Goal: Task Accomplishment & Management: Use online tool/utility

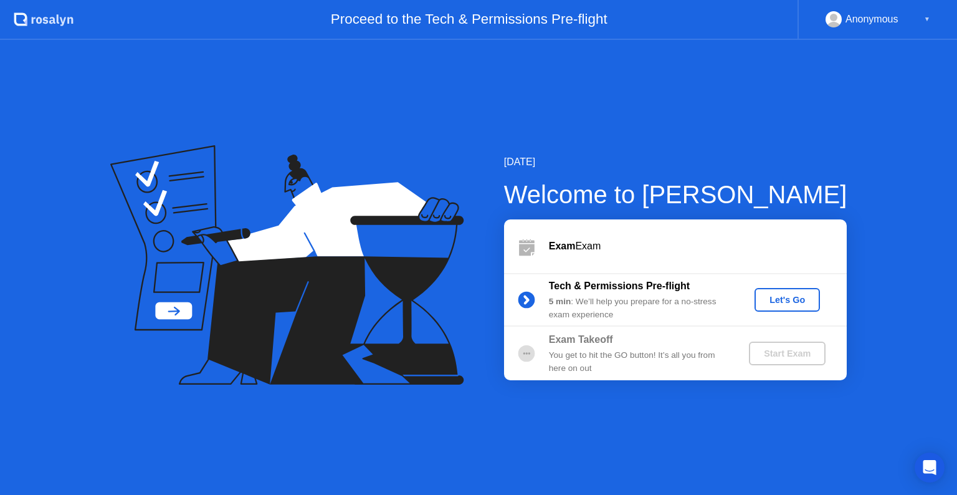
click at [764, 354] on div "Start Exam" at bounding box center [787, 353] width 67 height 10
click at [783, 302] on div "Let's Go" at bounding box center [786, 300] width 55 height 10
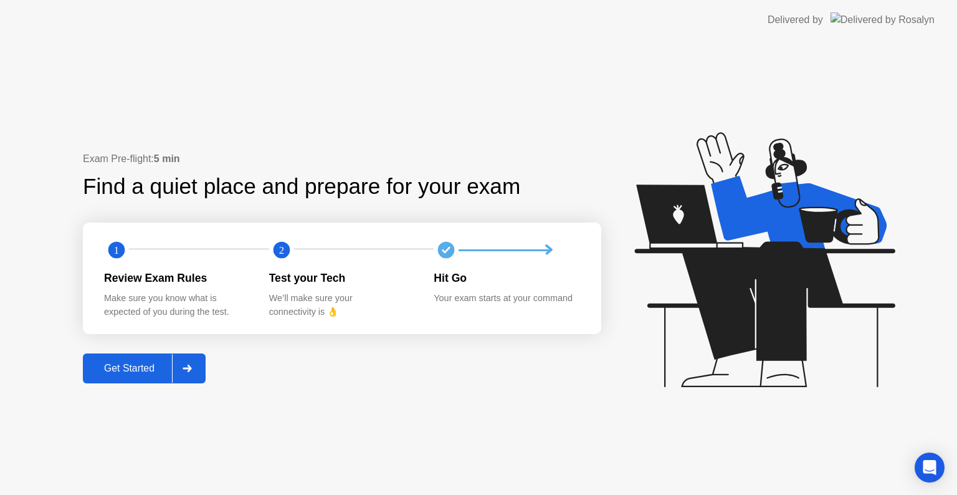
click at [144, 363] on div "Get Started" at bounding box center [129, 368] width 85 height 11
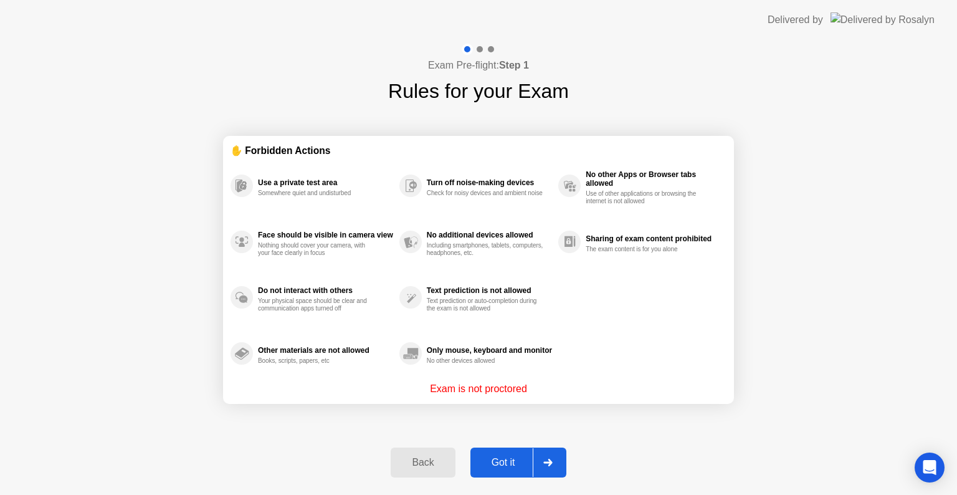
click at [511, 463] on div "Got it" at bounding box center [503, 462] width 59 height 11
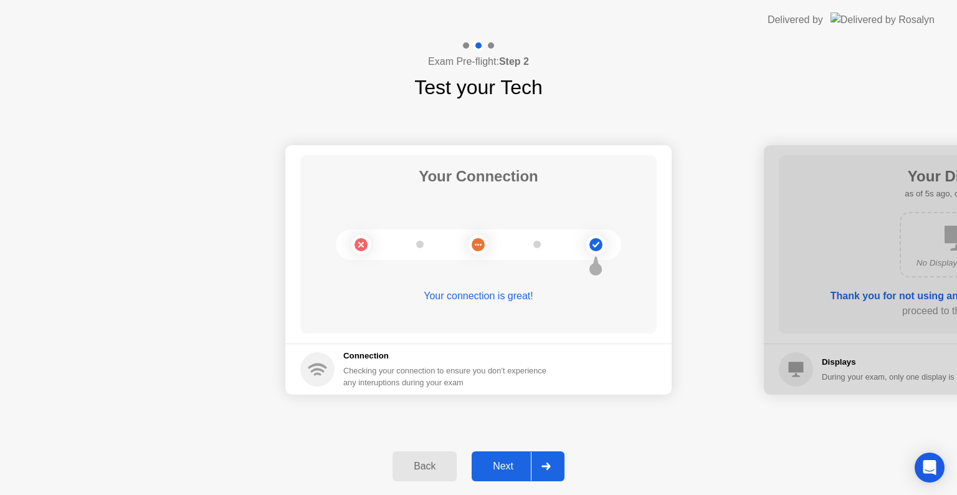
click at [511, 463] on div "Next" at bounding box center [502, 465] width 55 height 11
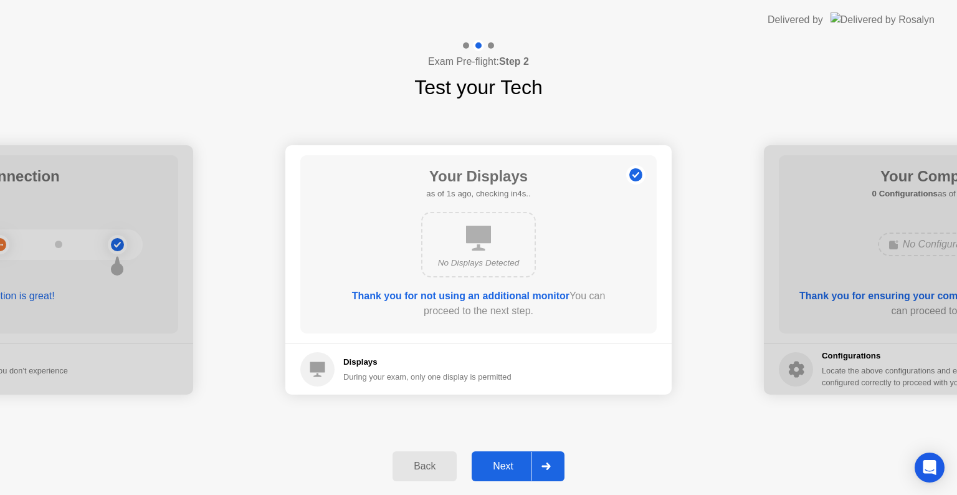
click at [511, 463] on div "Next" at bounding box center [502, 465] width 55 height 11
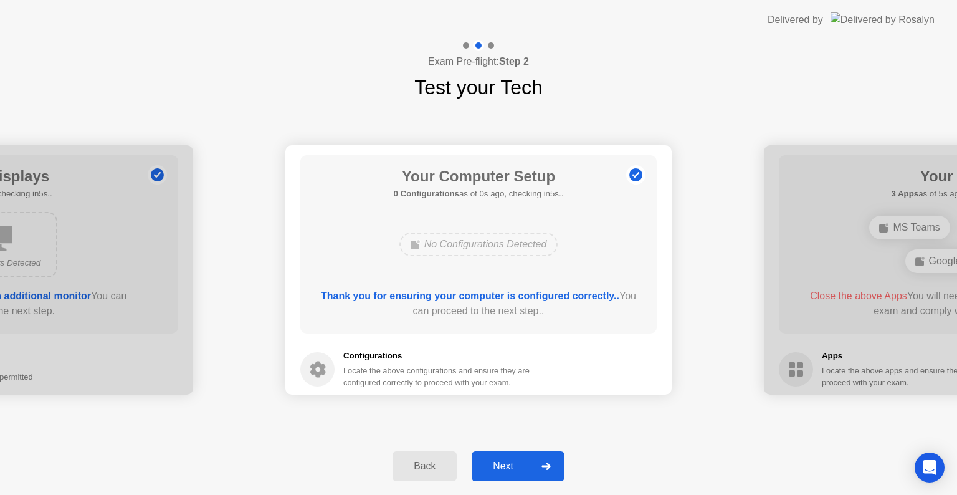
click at [511, 463] on div "Next" at bounding box center [502, 465] width 55 height 11
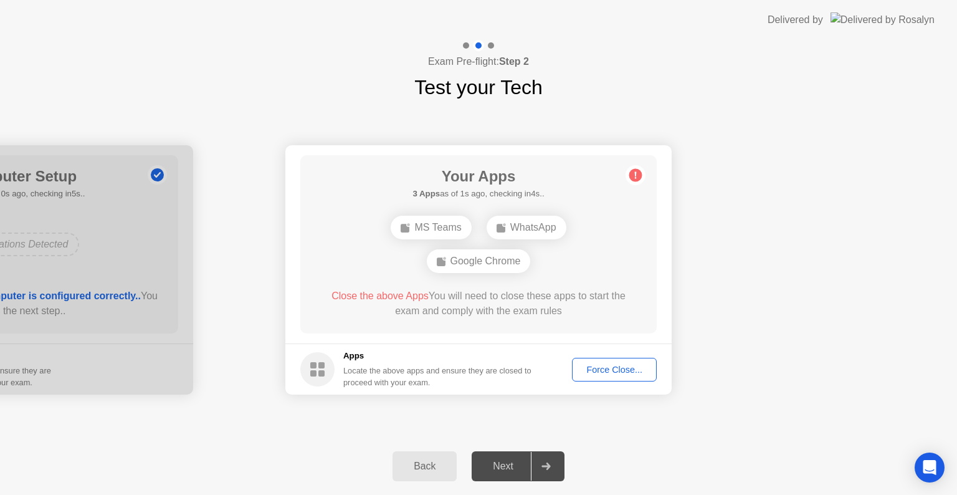
click at [623, 364] on div "Force Close..." at bounding box center [614, 369] width 76 height 10
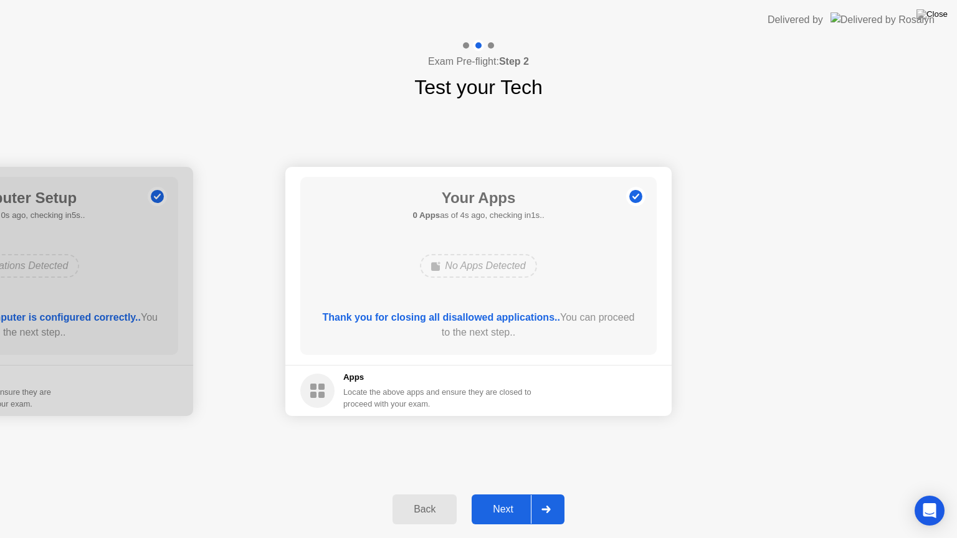
click at [506, 494] on div "Next" at bounding box center [502, 509] width 55 height 11
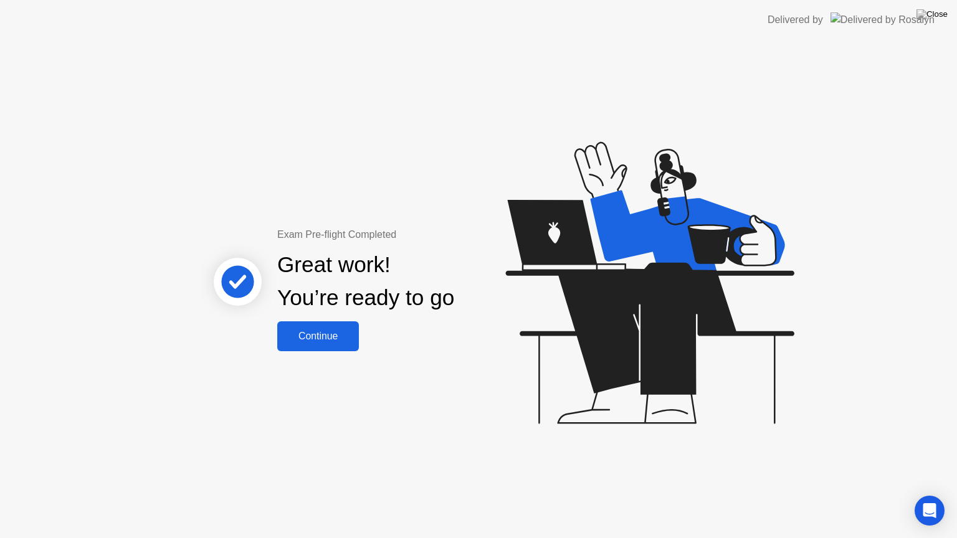
click at [298, 334] on div "Continue" at bounding box center [318, 336] width 74 height 11
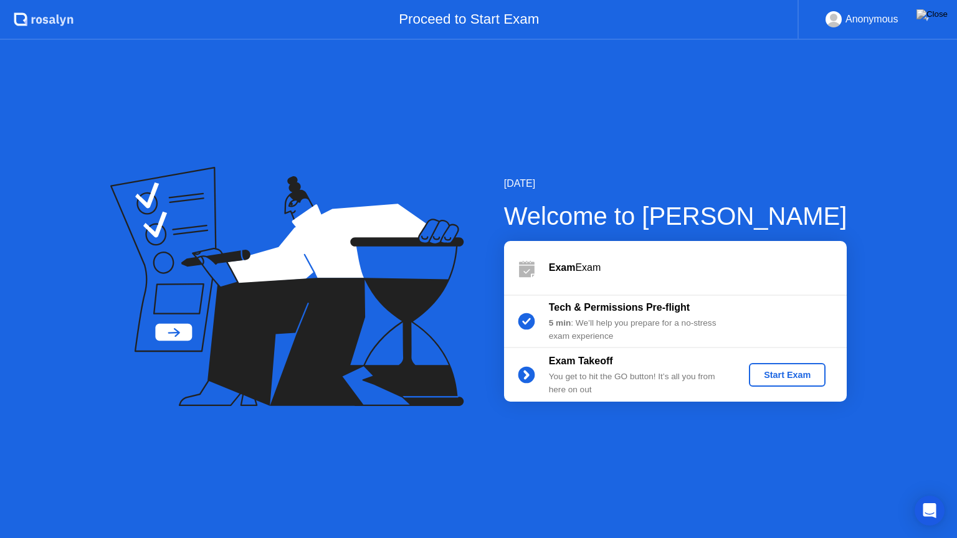
click at [770, 374] on div "Start Exam" at bounding box center [787, 375] width 67 height 10
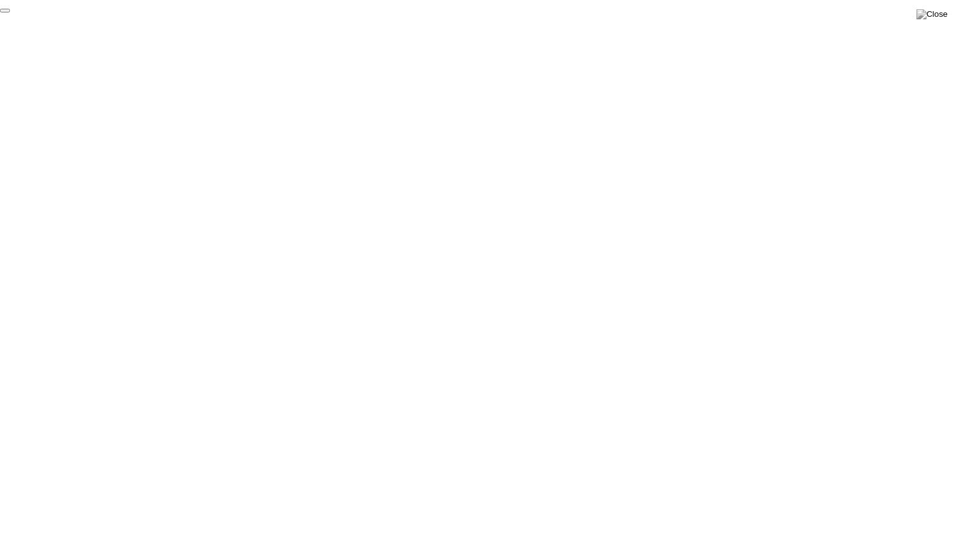
click div "End Proctoring Session"
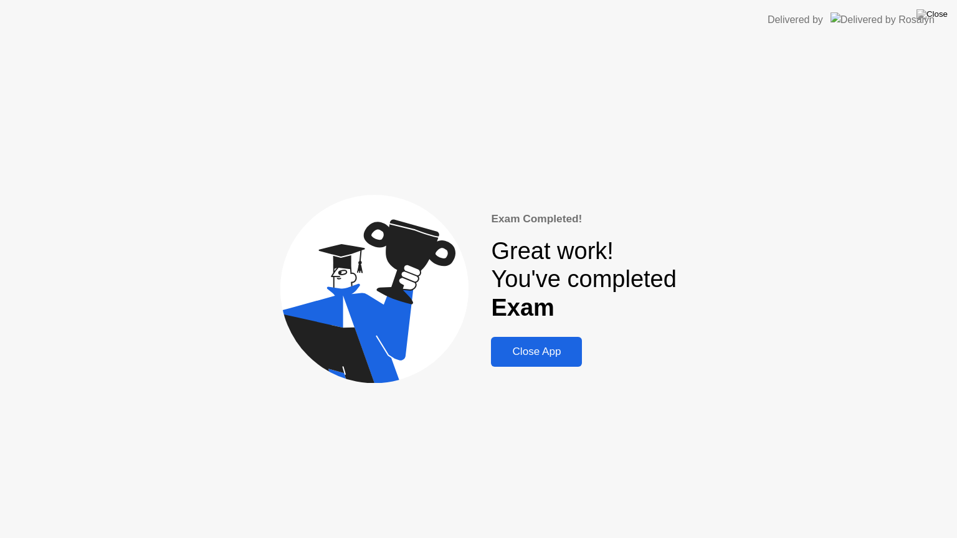
click at [542, 363] on button "Close App" at bounding box center [536, 352] width 91 height 30
